Goal: Use online tool/utility: Utilize a website feature to perform a specific function

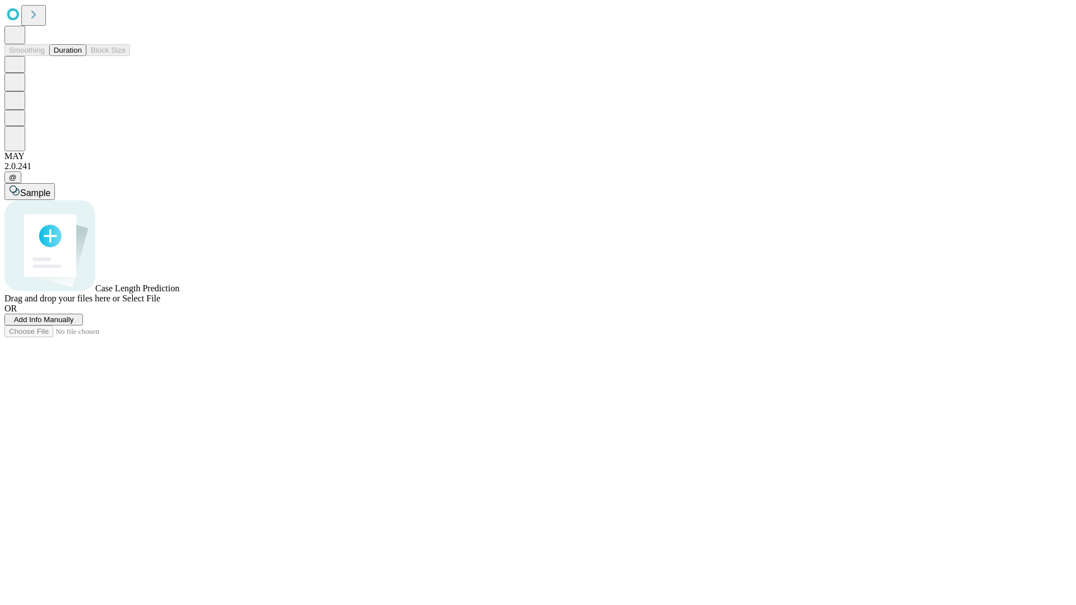
click at [82, 56] on button "Duration" at bounding box center [67, 50] width 37 height 12
click at [50, 188] on span "Sample" at bounding box center [35, 193] width 30 height 10
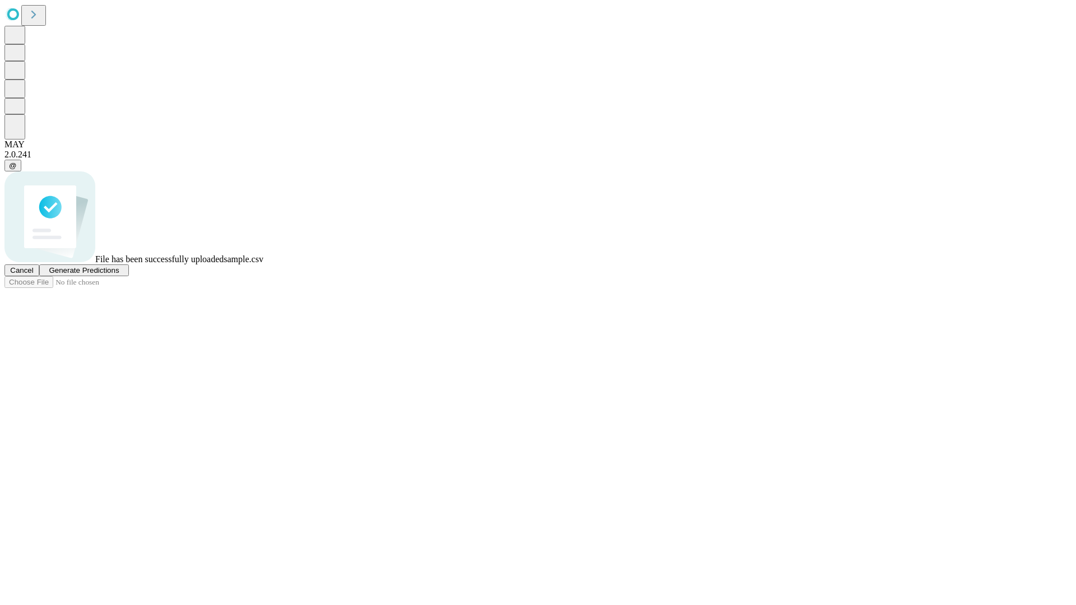
click at [119, 275] on span "Generate Predictions" at bounding box center [84, 270] width 70 height 8
